Goal: Task Accomplishment & Management: Use online tool/utility

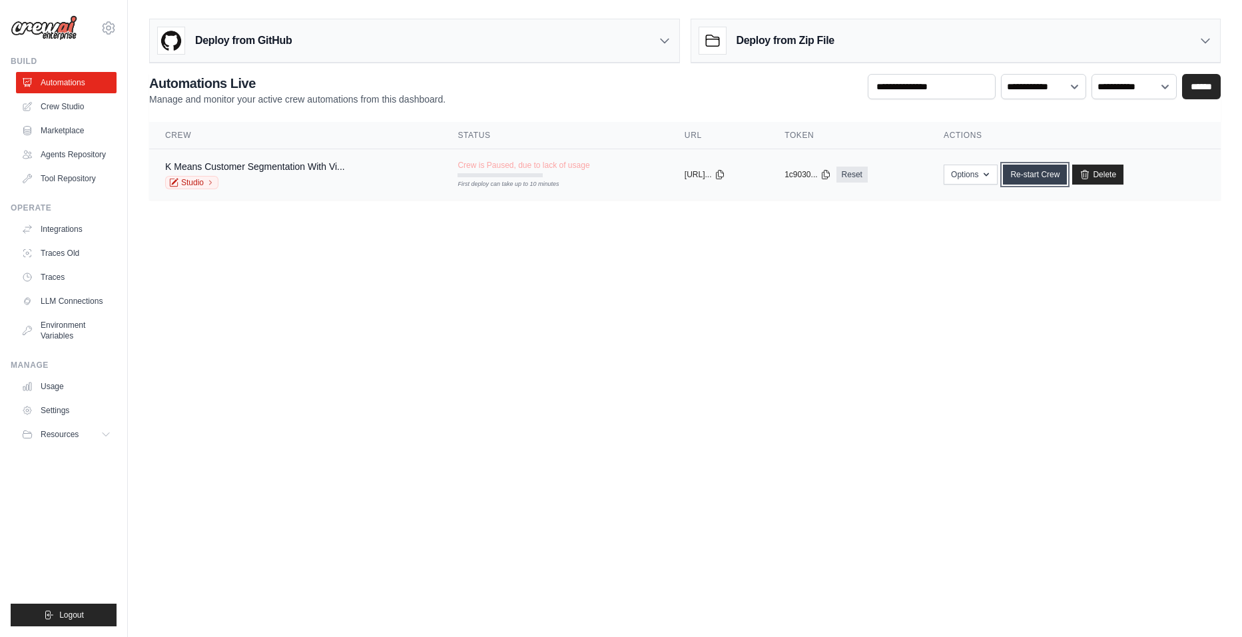
click at [1043, 175] on link "Re-start Crew" at bounding box center [1035, 174] width 64 height 20
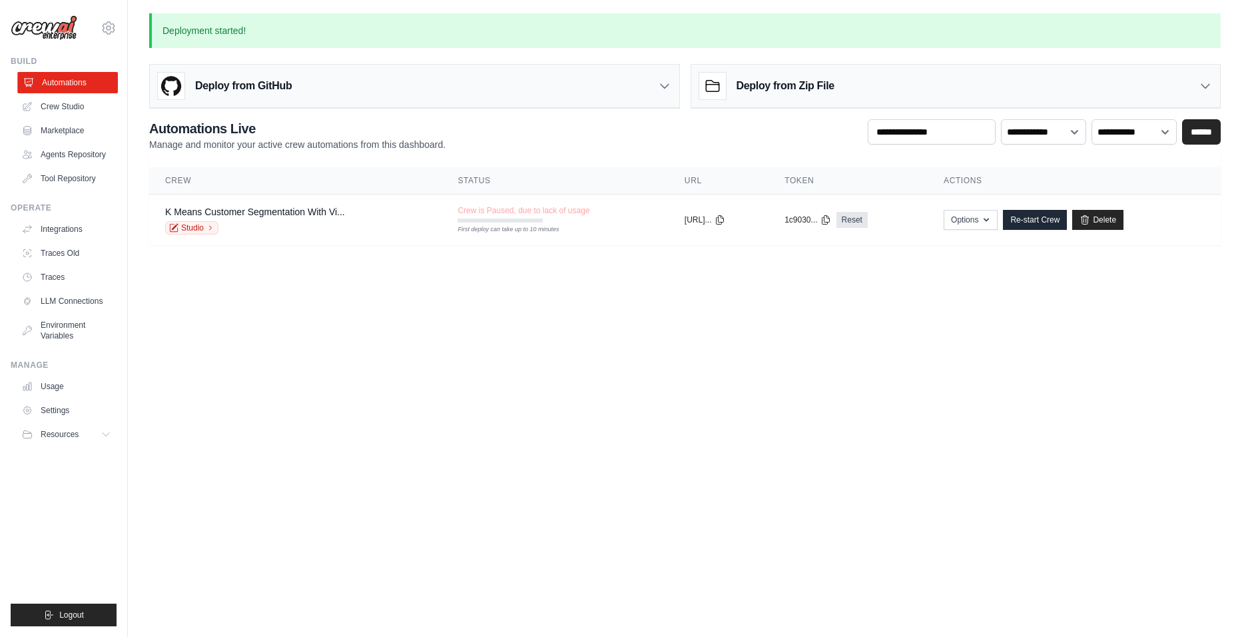
click at [66, 80] on link "Automations" at bounding box center [67, 82] width 101 height 21
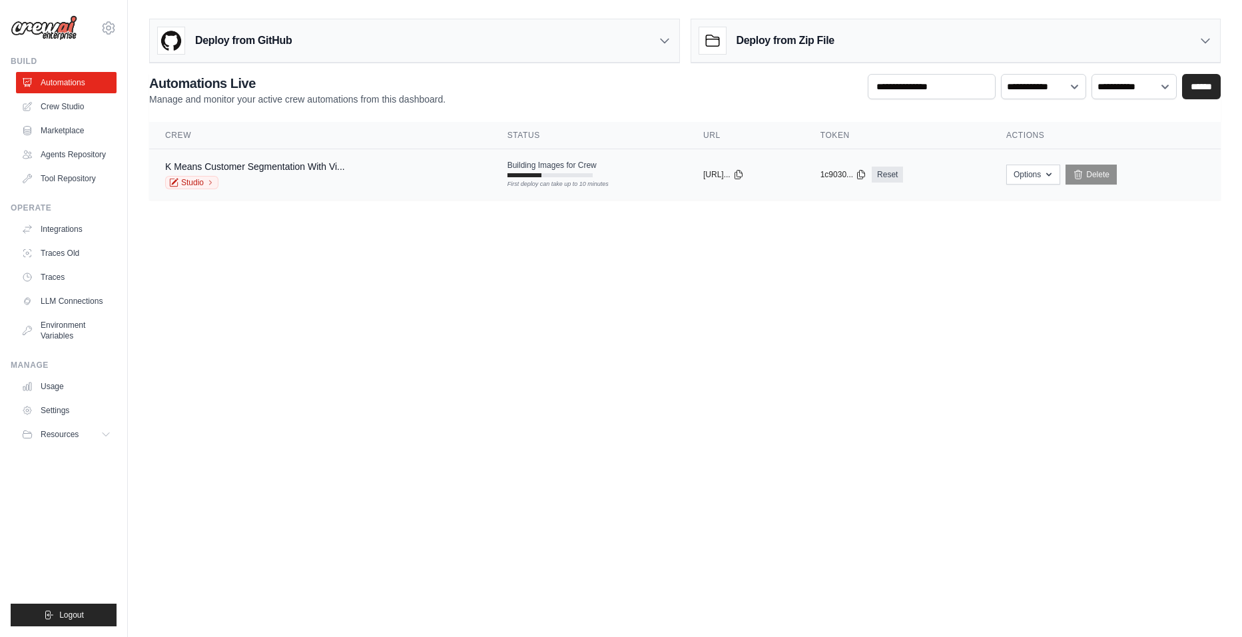
click at [353, 176] on div "K Means Customer Segmentation With Vi... Studio" at bounding box center [320, 174] width 310 height 29
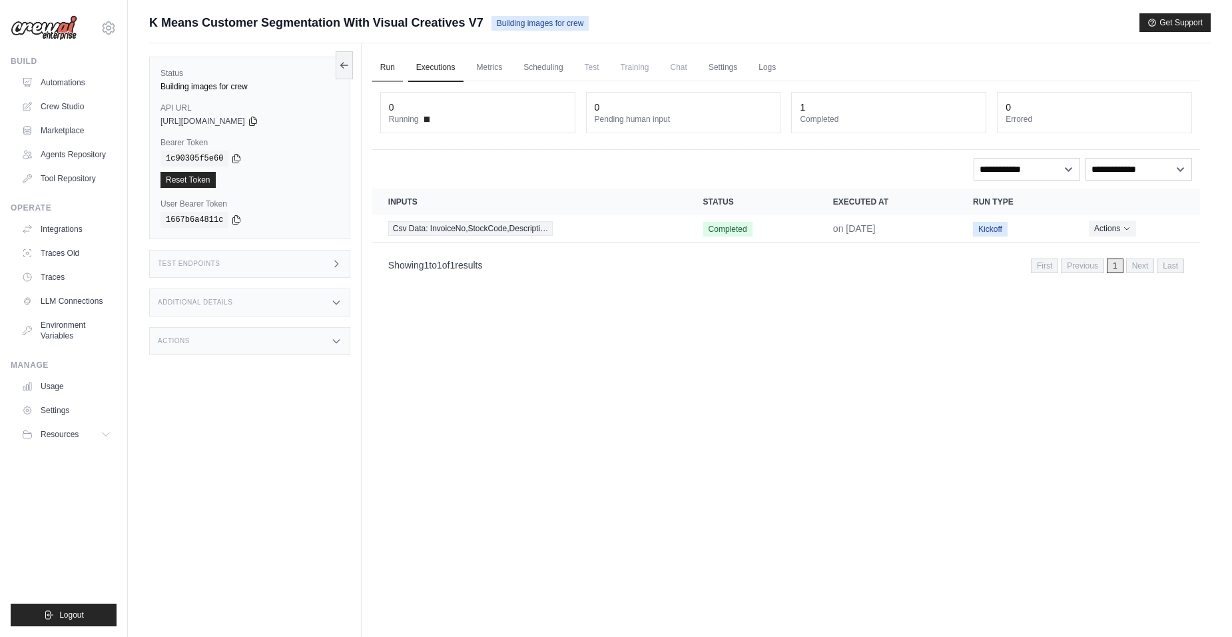
click at [394, 67] on link "Run" at bounding box center [387, 68] width 31 height 28
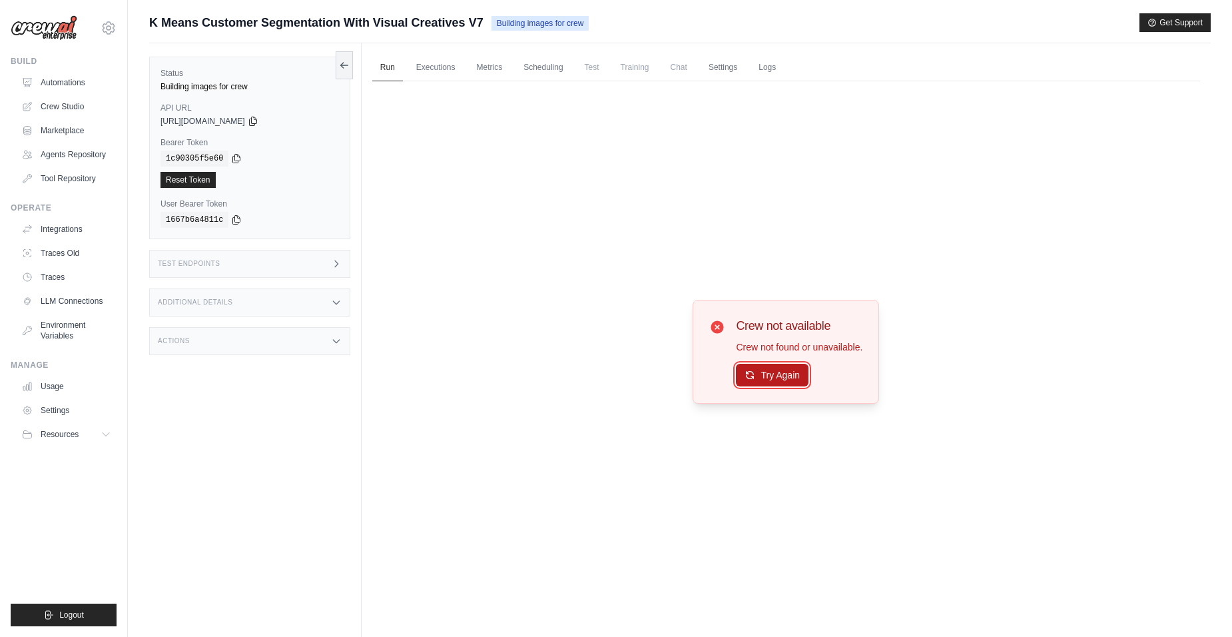
click at [758, 368] on button "Try Again" at bounding box center [772, 375] width 73 height 23
click at [766, 67] on link "Logs" at bounding box center [766, 68] width 33 height 28
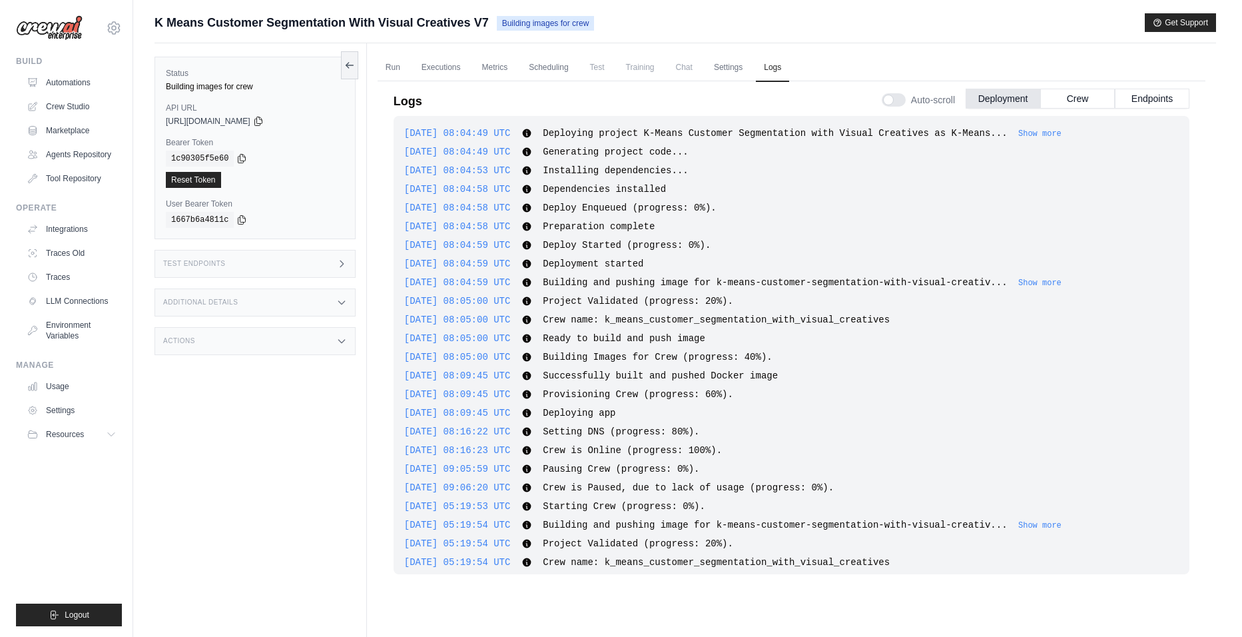
scroll to position [61, 0]
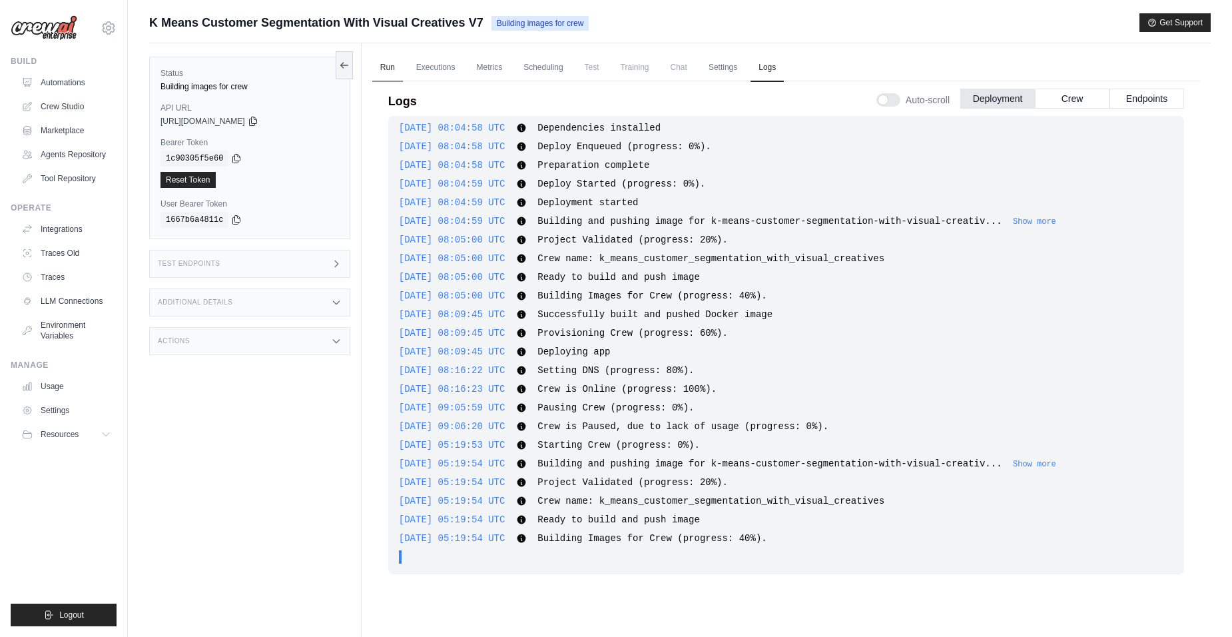
click at [384, 62] on link "Run" at bounding box center [387, 68] width 31 height 28
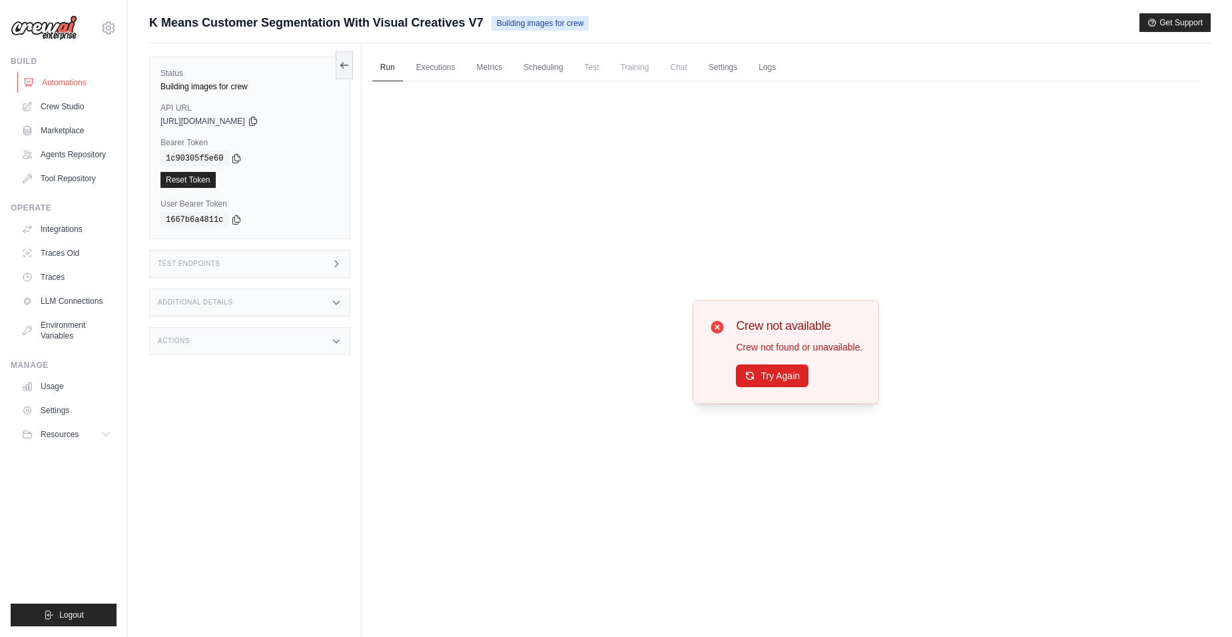
click at [67, 83] on link "Automations" at bounding box center [67, 82] width 101 height 21
